Goal: Use online tool/utility: Utilize a website feature to perform a specific function

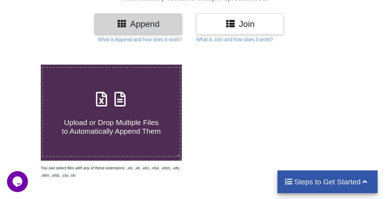
scroll to position [73, 0]
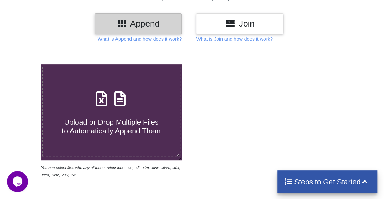
click at [106, 115] on h4 "Upload or Drop Multiple Files to Automatically Append Them" at bounding box center [111, 122] width 137 height 27
click at [24, 64] on input "Upload or Drop Multiple Files to Automatically Append Them" at bounding box center [24, 64] width 0 height 0
type input "C:\fakepath\13 10 25 All Medical Representatives Accounts & Contacts.xlsx"
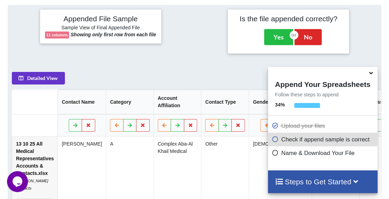
scroll to position [268, 0]
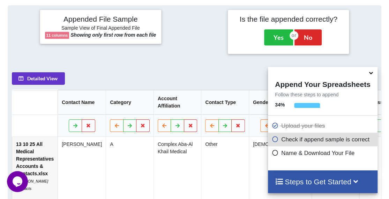
click at [371, 74] on icon at bounding box center [370, 72] width 7 height 6
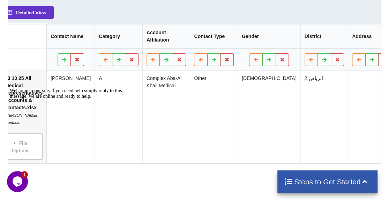
scroll to position [0, 0]
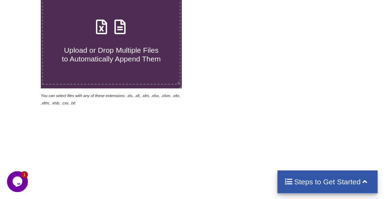
click at [82, 46] on span "Upload or Drop Multiple Files to Automatically Append Them" at bounding box center [111, 54] width 99 height 17
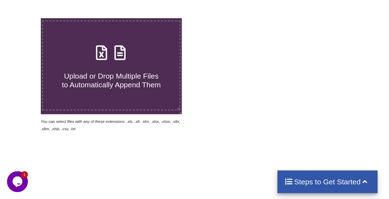
scroll to position [123, 0]
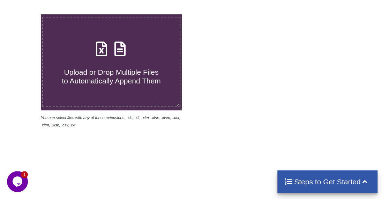
click at [115, 50] on icon at bounding box center [119, 45] width 17 height 15
click at [24, 14] on input "Upload or Drop Multiple Files to Automatically Append Them" at bounding box center [24, 14] width 0 height 0
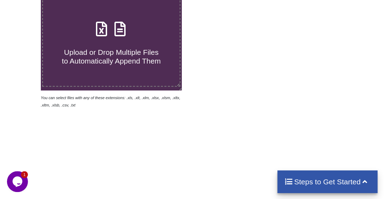
scroll to position [138, 0]
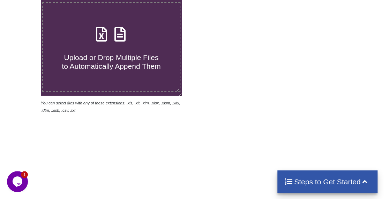
click at [336, 180] on h4 "Steps to Get Started" at bounding box center [328, 181] width 86 height 9
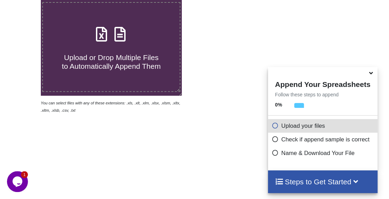
click at [292, 129] on p "Upload your files" at bounding box center [324, 126] width 104 height 9
click at [370, 75] on icon at bounding box center [370, 72] width 7 height 6
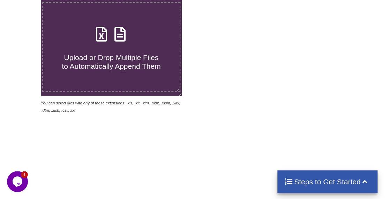
click at [125, 38] on icon at bounding box center [119, 30] width 17 height 15
click at [24, 0] on input "Upload or Drop Multiple Files to Automatically Append Them" at bounding box center [24, 0] width 0 height 0
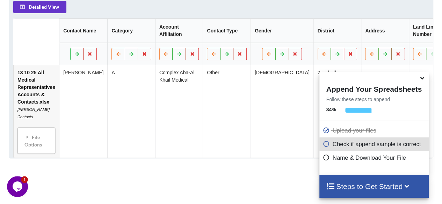
scroll to position [342, 0]
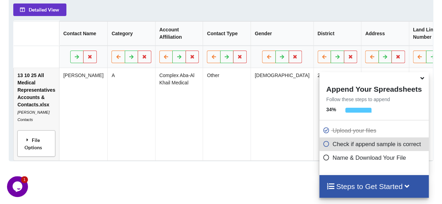
click at [35, 149] on div "File Options" at bounding box center [37, 144] width 34 height 22
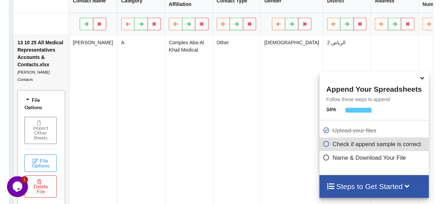
scroll to position [392, 0]
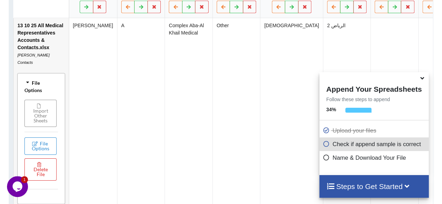
click at [41, 107] on button "Import Other Sheets" at bounding box center [40, 113] width 32 height 27
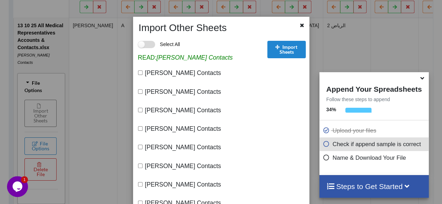
click at [143, 46] on label "Select All" at bounding box center [159, 44] width 42 height 7
checkbox input "true"
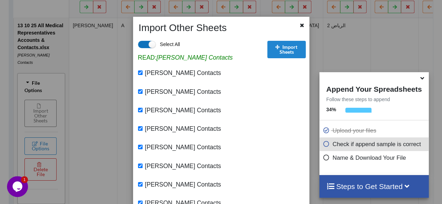
checkbox input "true"
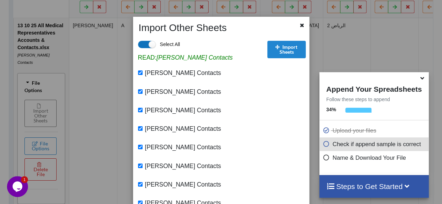
checkbox input "true"
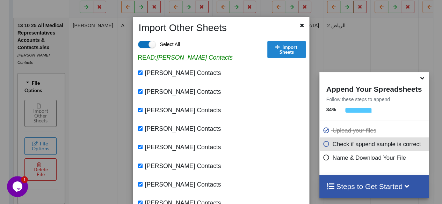
checkbox input "true"
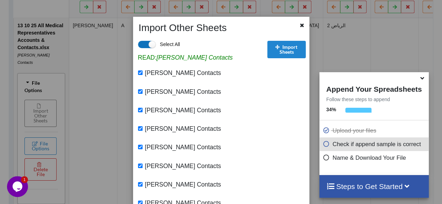
checkbox input "true"
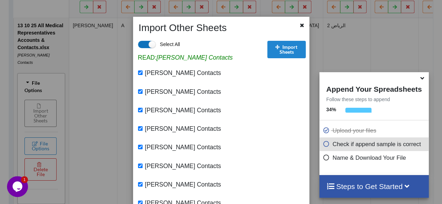
checkbox input "true"
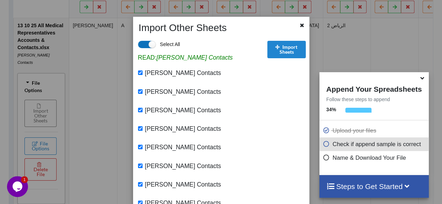
checkbox input "true"
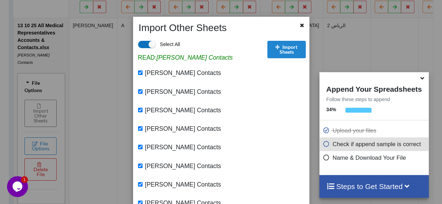
checkbox input "true"
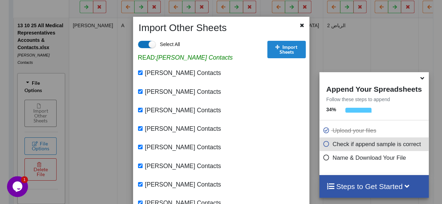
checkbox input "true"
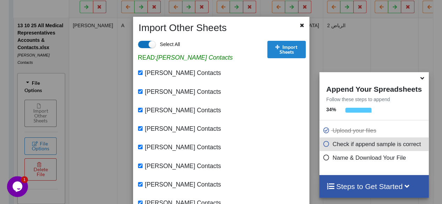
checkbox input "true"
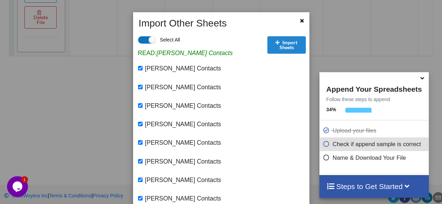
scroll to position [0, 0]
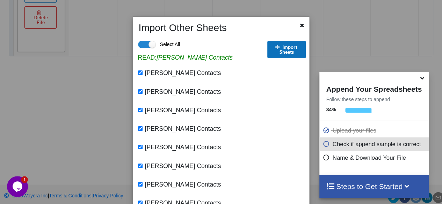
click at [284, 44] on button "Import Sheets" at bounding box center [286, 49] width 38 height 17
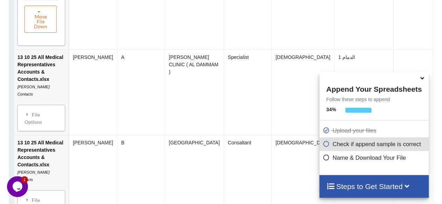
scroll to position [582, 0]
click at [43, 109] on div "File Options" at bounding box center [41, 118] width 43 height 22
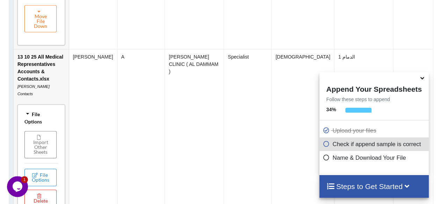
click at [43, 109] on div "File Options" at bounding box center [41, 118] width 43 height 22
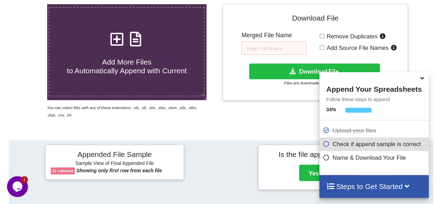
scroll to position [137, 0]
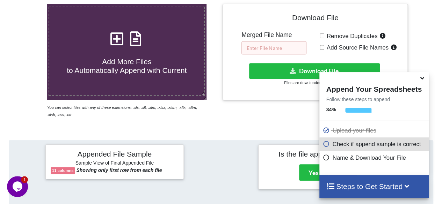
click at [268, 45] on input "text" at bounding box center [273, 47] width 65 height 13
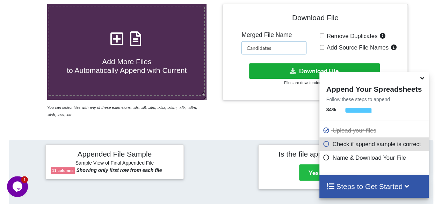
type input "Candidates"
click at [300, 70] on button "Download File" at bounding box center [314, 71] width 131 height 16
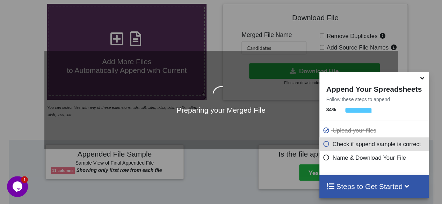
click at [389, 78] on icon at bounding box center [421, 77] width 7 height 6
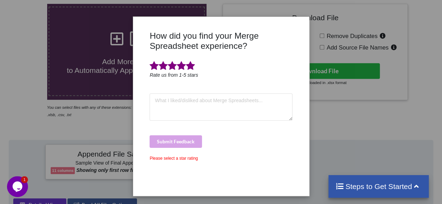
click at [190, 69] on span at bounding box center [190, 66] width 9 height 10
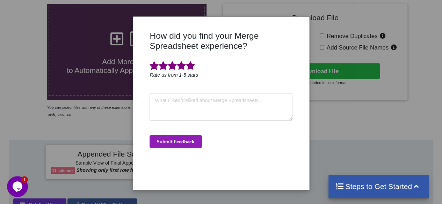
click at [183, 141] on button "Submit Feedback" at bounding box center [175, 142] width 52 height 13
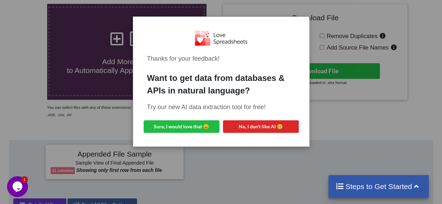
click at [236, 153] on div "Thanks for your feedback! Want to get data from databases & APIs in natural lan…" at bounding box center [221, 102] width 442 height 204
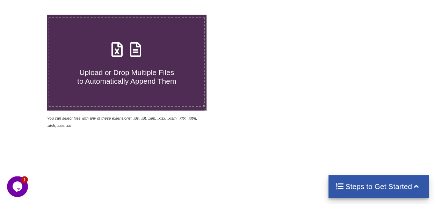
scroll to position [176, 0]
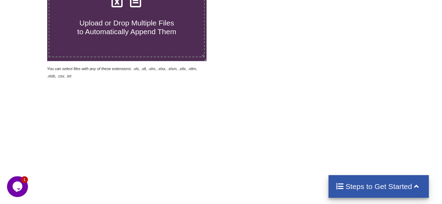
click at [140, 27] on span "Upload or Drop Multiple Files to Automatically Append Them" at bounding box center [126, 27] width 99 height 17
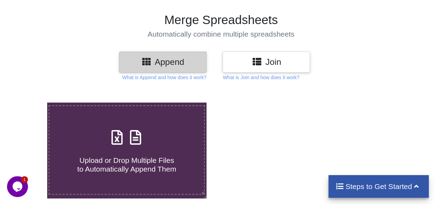
type input "C:\fakepath\13 10 25 All Medical Representatives Accounts & Contacts.xlsx"
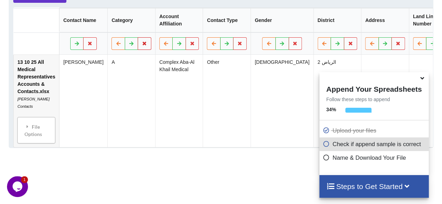
scroll to position [356, 0]
click at [31, 126] on div "File Options" at bounding box center [37, 130] width 34 height 22
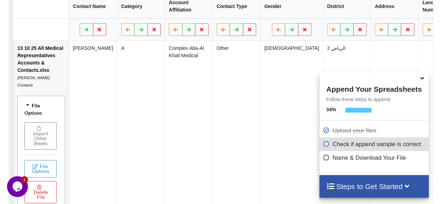
scroll to position [374, 0]
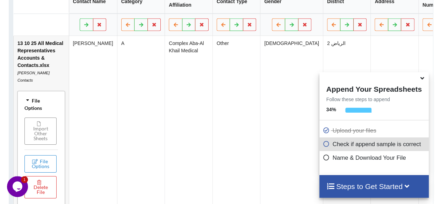
click at [39, 126] on button "Import Other Sheets" at bounding box center [40, 130] width 32 height 27
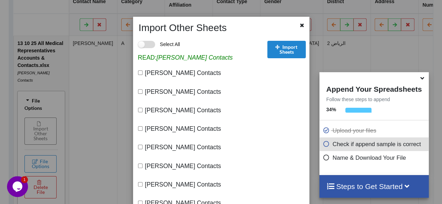
click at [148, 44] on label "Select All" at bounding box center [159, 44] width 42 height 7
checkbox input "true"
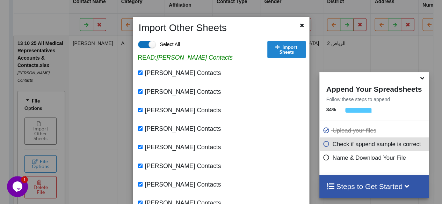
checkbox input "true"
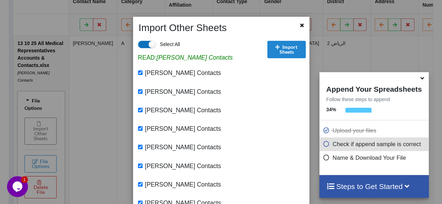
checkbox input "true"
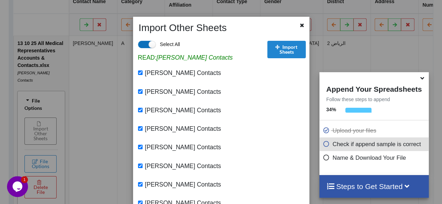
checkbox input "true"
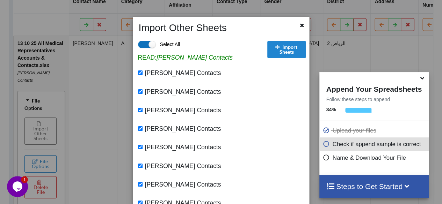
checkbox input "true"
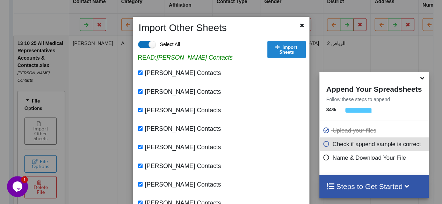
checkbox input "true"
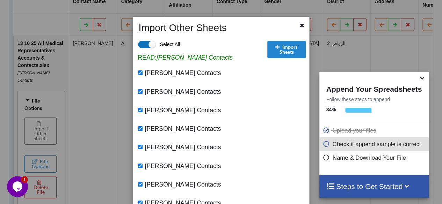
checkbox input "true"
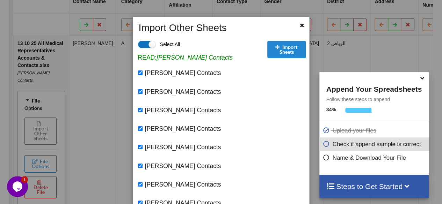
checkbox input "true"
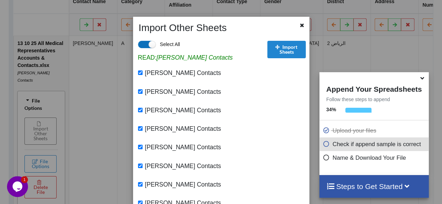
checkbox input "true"
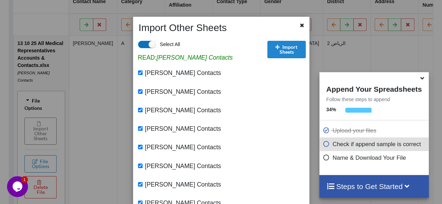
checkbox input "true"
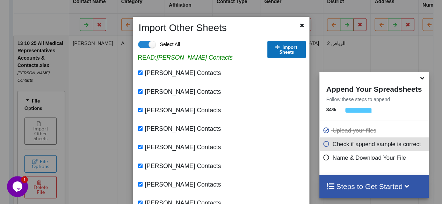
click at [286, 51] on button "Import Sheets" at bounding box center [286, 49] width 38 height 17
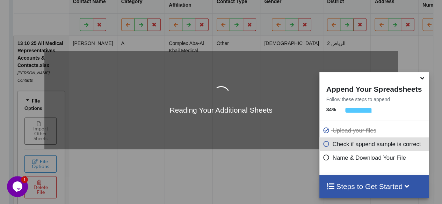
click at [421, 78] on icon at bounding box center [421, 77] width 7 height 6
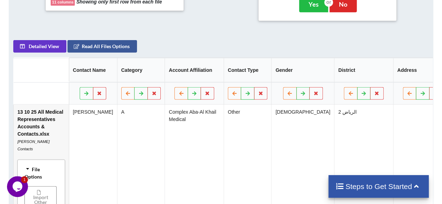
scroll to position [302, 0]
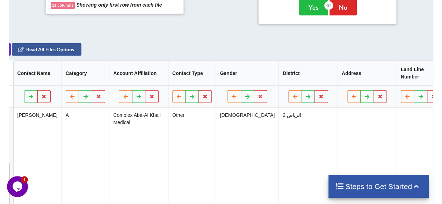
scroll to position [0, 0]
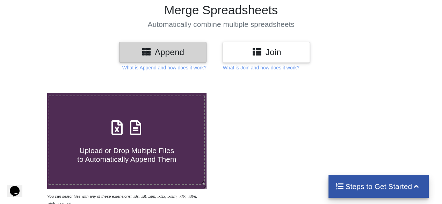
scroll to position [48, 0]
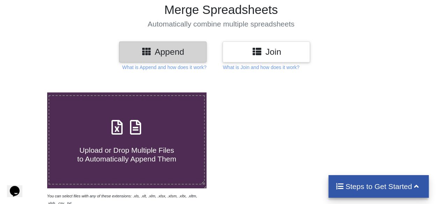
click at [115, 144] on h4 "Upload or Drop Multiple Files to Automatically Append Them" at bounding box center [126, 150] width 155 height 27
click at [29, 93] on input "Upload or Drop Multiple Files to Automatically Append Them" at bounding box center [29, 93] width 0 height 0
type input "C:\fakepath\13 10 25 All Medical Representatives Accounts & Contacts.xlsx"
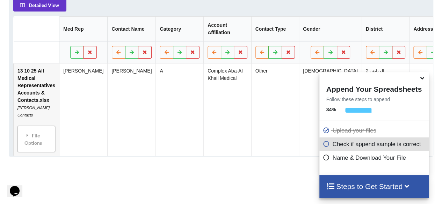
scroll to position [348, 0]
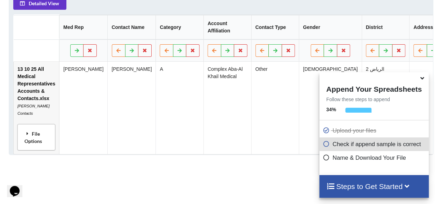
click at [41, 144] on div "File Options" at bounding box center [37, 137] width 34 height 22
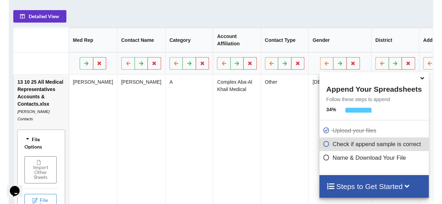
scroll to position [336, 0]
click at [423, 79] on icon at bounding box center [421, 77] width 7 height 6
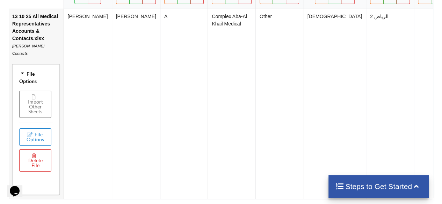
scroll to position [0, 6]
click at [39, 101] on button "Import Other Sheets" at bounding box center [35, 103] width 32 height 27
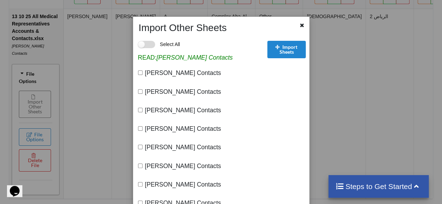
click at [146, 46] on label "Select All" at bounding box center [159, 44] width 42 height 7
checkbox input "true"
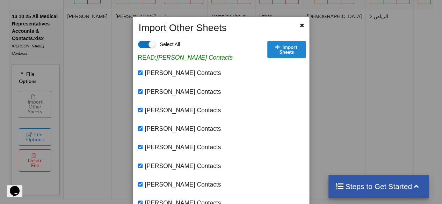
checkbox input "true"
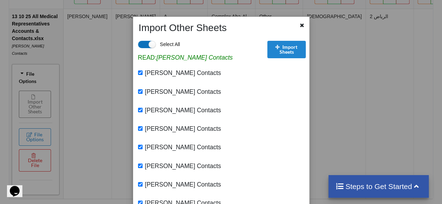
checkbox input "true"
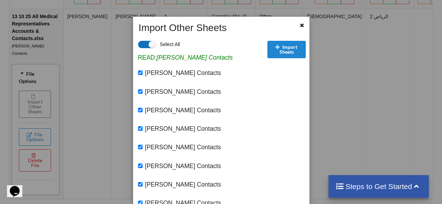
checkbox input "true"
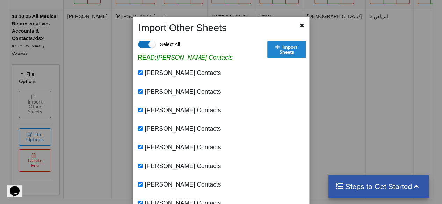
checkbox input "true"
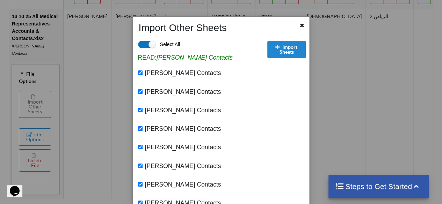
checkbox input "true"
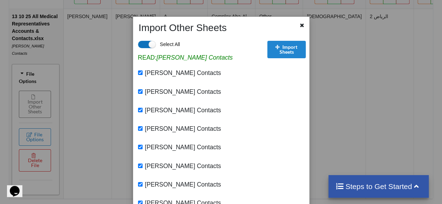
checkbox input "true"
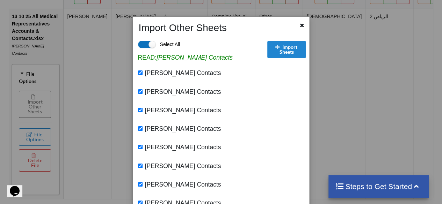
checkbox input "true"
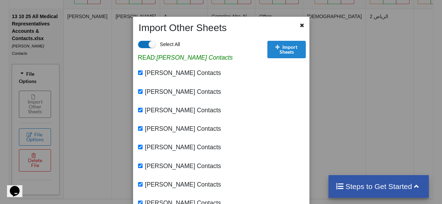
checkbox input "true"
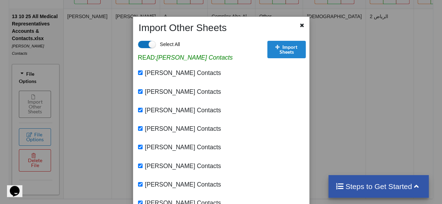
checkbox input "true"
click at [275, 51] on button "Import Sheets" at bounding box center [286, 49] width 38 height 17
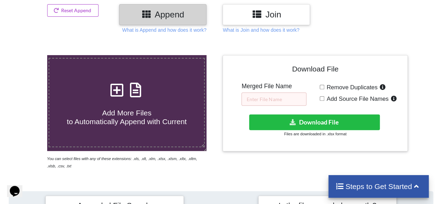
scroll to position [89, 0]
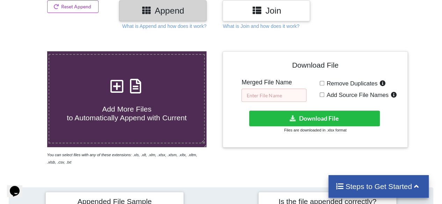
click at [258, 99] on input "text" at bounding box center [273, 95] width 65 height 13
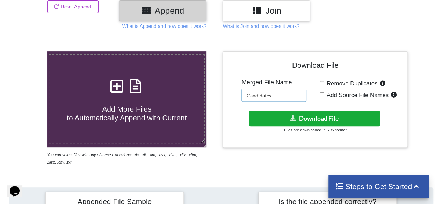
type input "Candidates"
click at [272, 114] on button "Download File" at bounding box center [314, 119] width 131 height 16
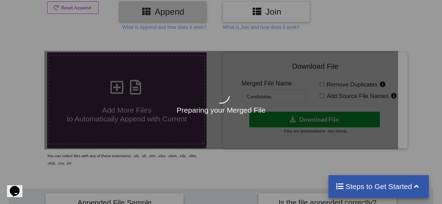
scroll to position [89, 0]
